Goal: Find specific page/section: Find specific page/section

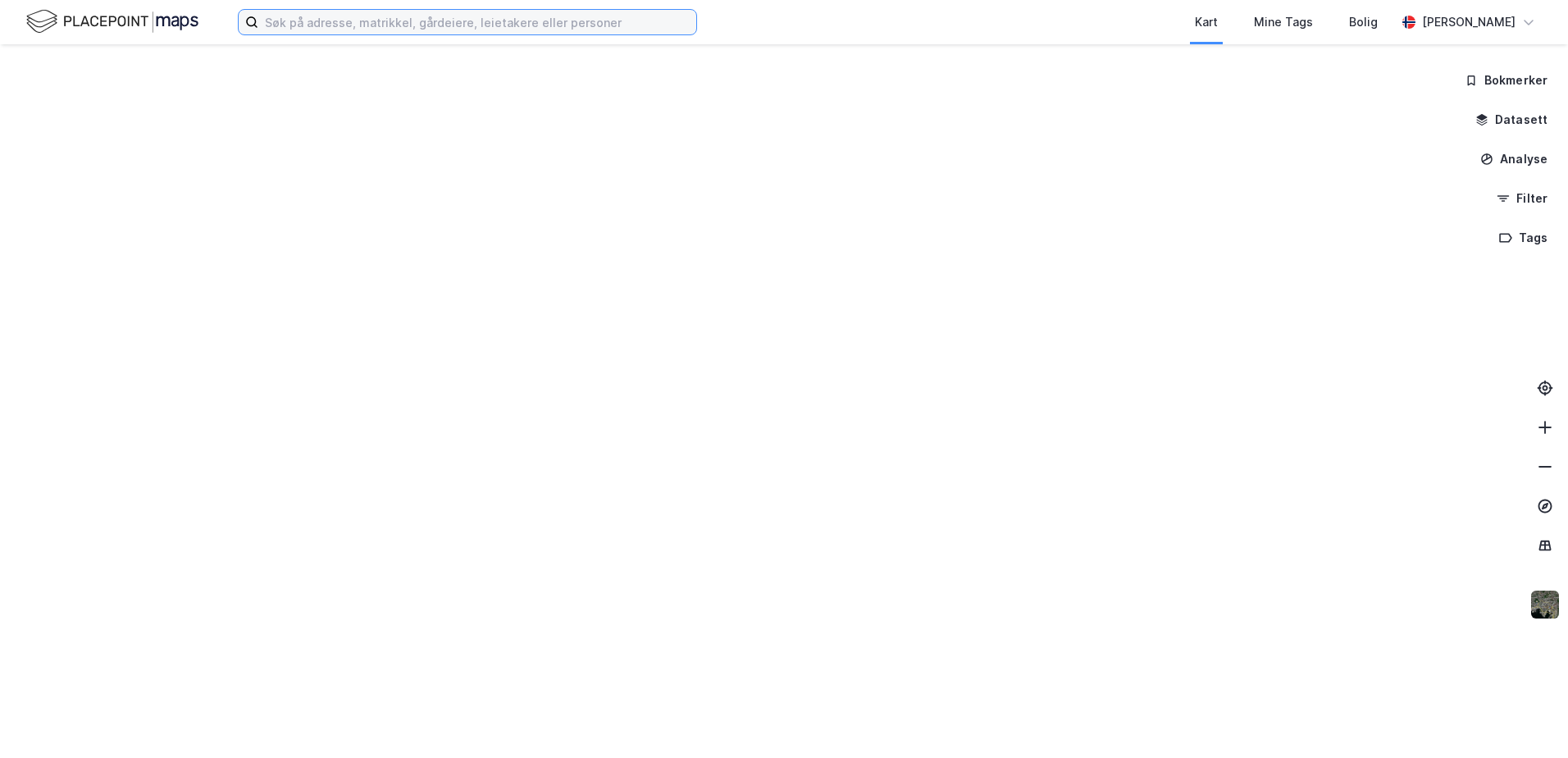
click at [409, 27] on input at bounding box center [477, 22] width 438 height 24
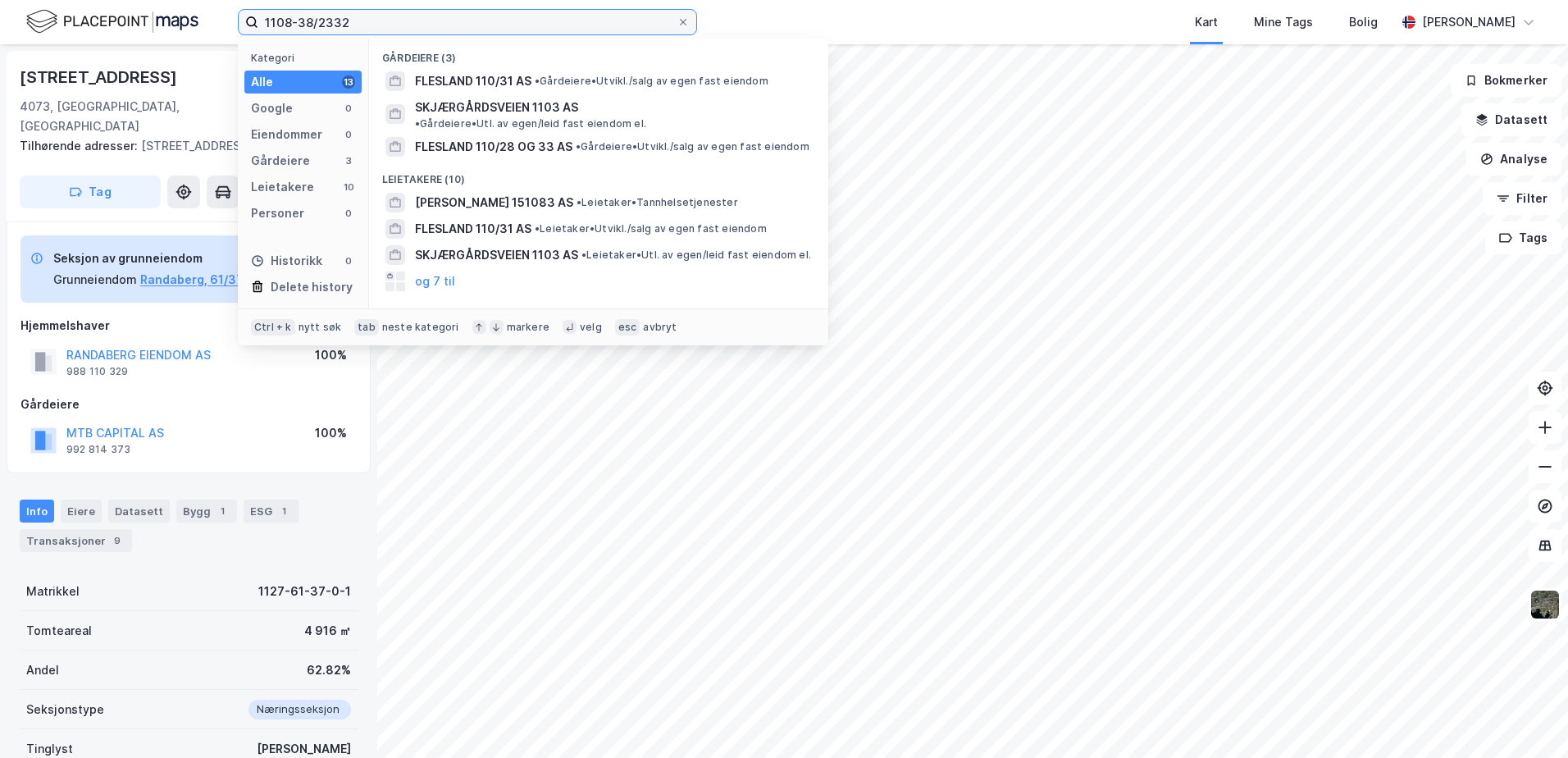
type input "1108-38/2332"
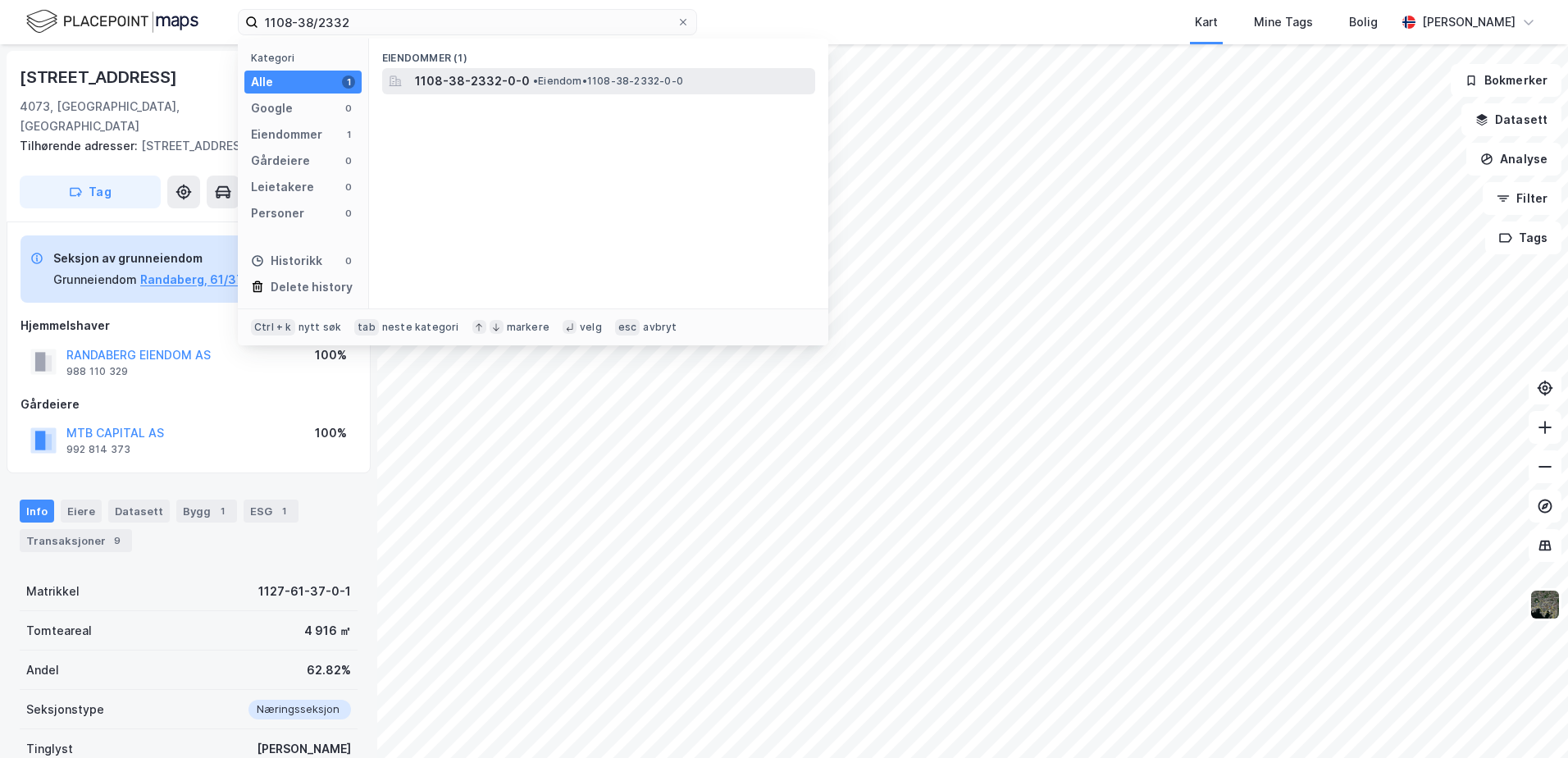
click at [603, 83] on span "• Eiendom • 1108-38-2332-0-0" at bounding box center [608, 81] width 150 height 13
